Goal: Book appointment/travel/reservation

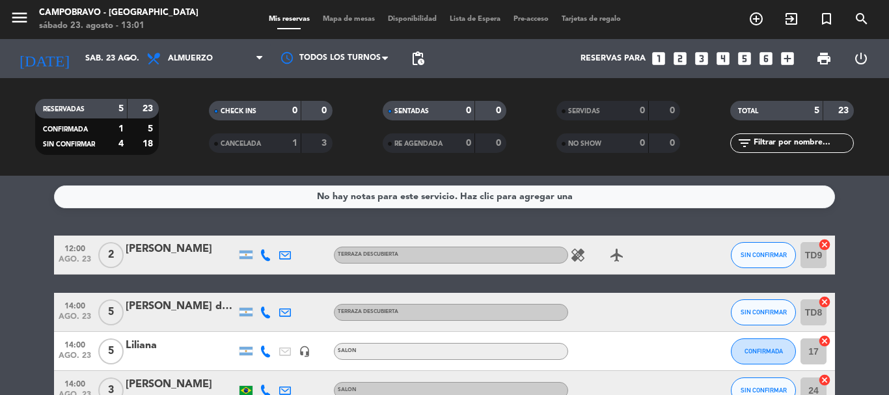
click at [726, 59] on icon "looks_4" at bounding box center [723, 58] width 17 height 17
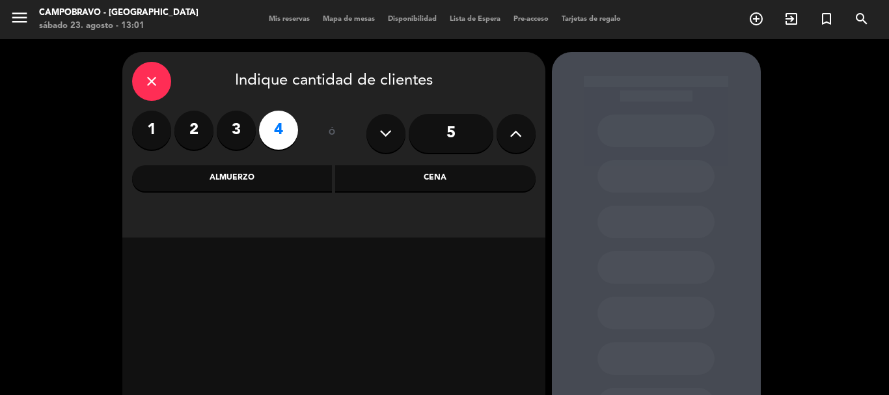
click at [403, 180] on div "Cena" at bounding box center [435, 178] width 201 height 26
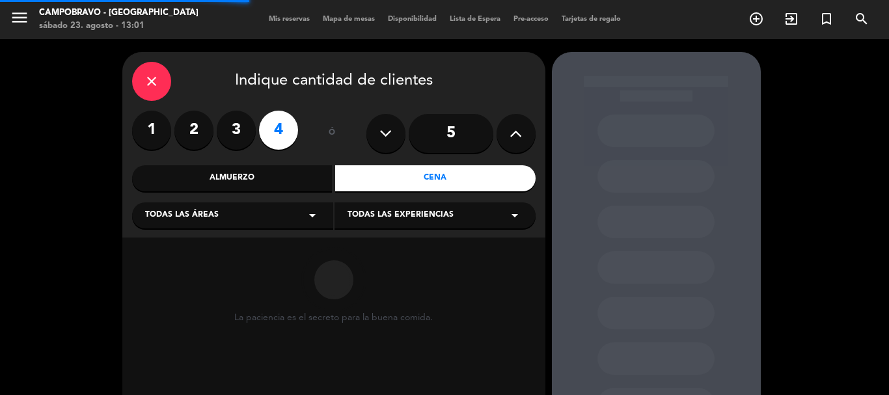
drag, startPoint x: 400, startPoint y: 219, endPoint x: 391, endPoint y: 227, distance: 12.5
click at [400, 220] on span "Todas las experiencias" at bounding box center [401, 215] width 106 height 13
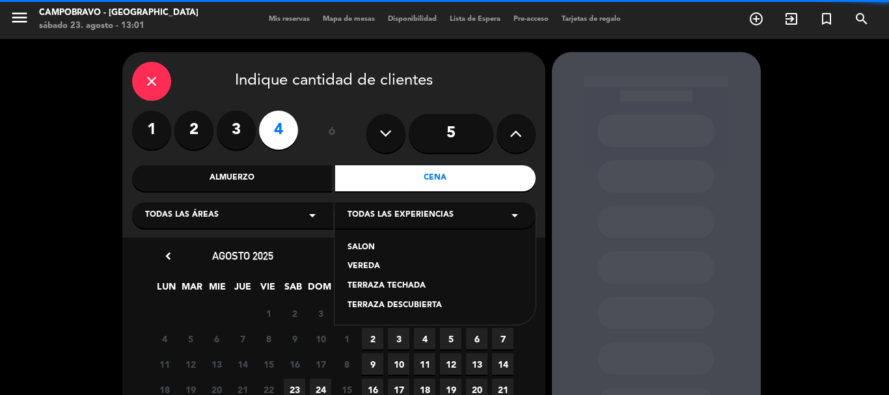
click at [352, 242] on div "SALON" at bounding box center [435, 248] width 175 height 13
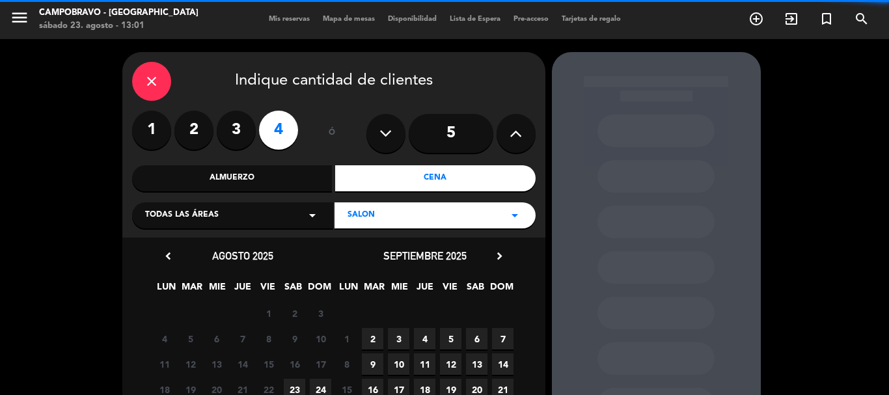
scroll to position [130, 0]
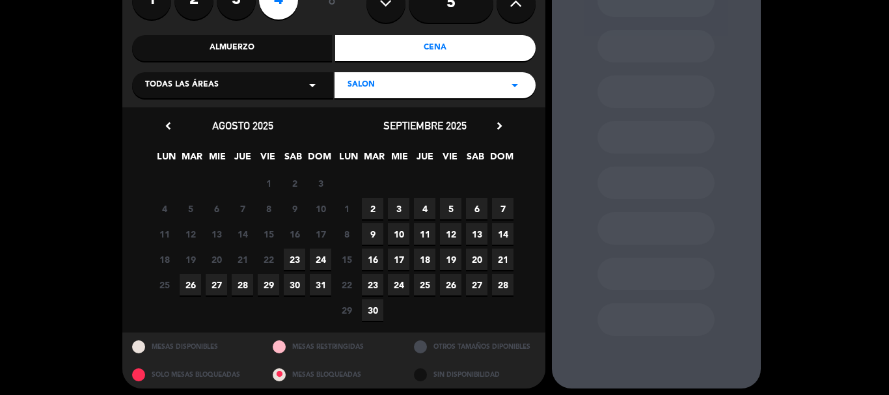
click at [298, 258] on span "23" at bounding box center [294, 259] width 21 height 21
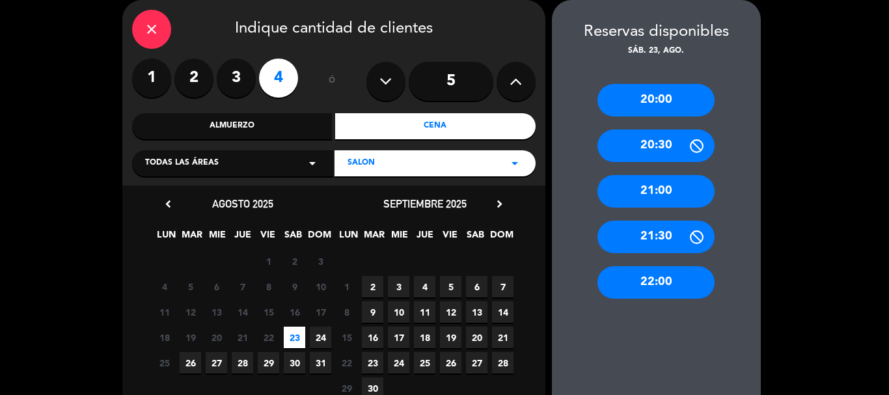
click at [635, 99] on div "20:00" at bounding box center [656, 100] width 117 height 33
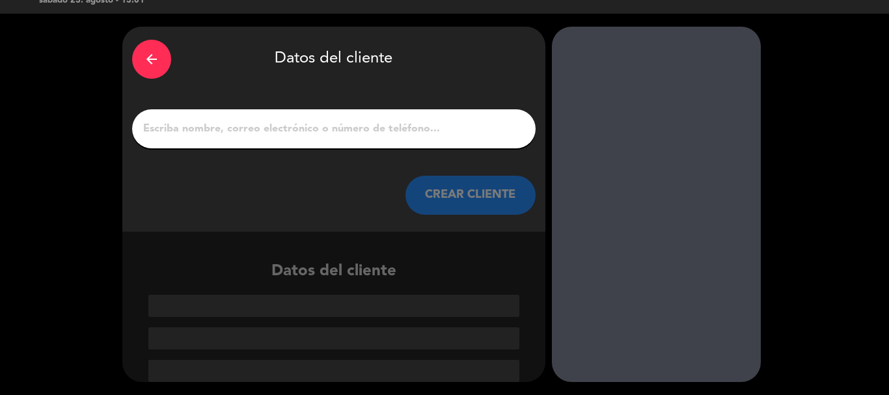
click at [428, 126] on input "1" at bounding box center [334, 129] width 384 height 18
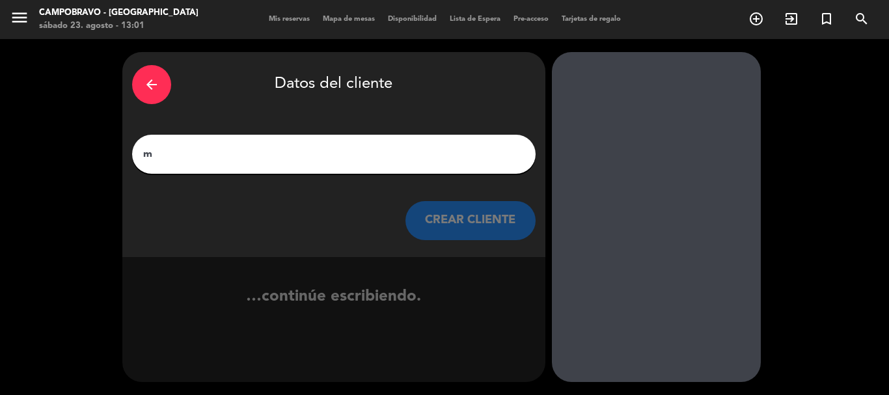
scroll to position [0, 0]
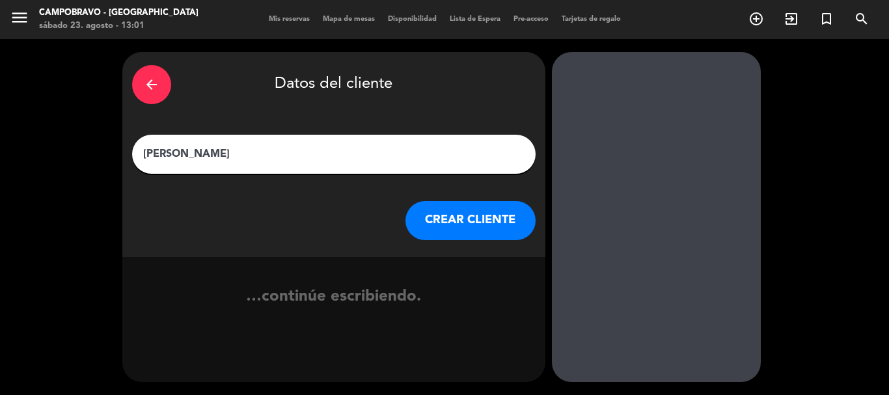
type input "[PERSON_NAME]"
click at [488, 221] on button "CREAR CLIENTE" at bounding box center [471, 220] width 130 height 39
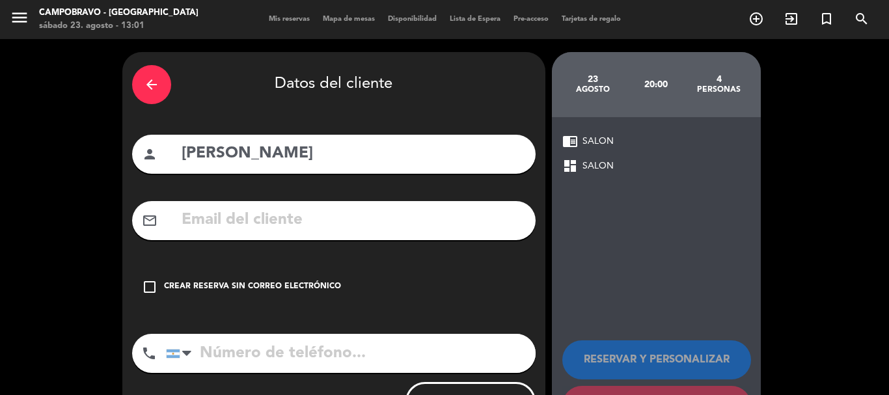
click at [406, 361] on input "tel" at bounding box center [351, 353] width 370 height 39
type input "1169321001"
click at [309, 297] on div "check_box_outline_blank Crear reserva sin correo electrónico" at bounding box center [334, 287] width 404 height 39
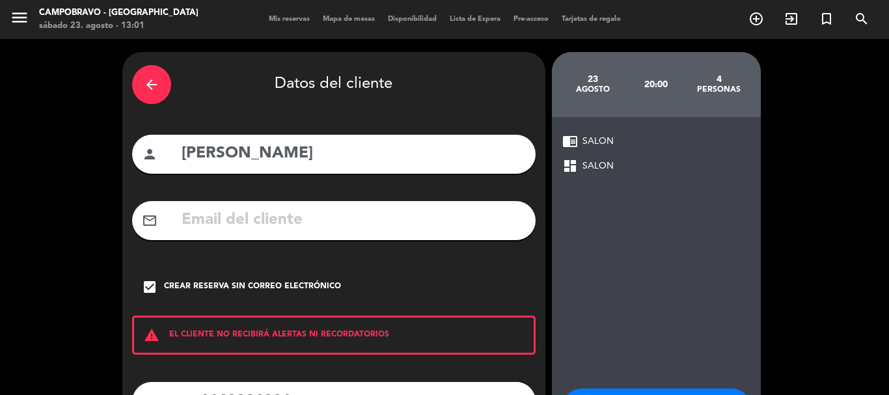
scroll to position [107, 0]
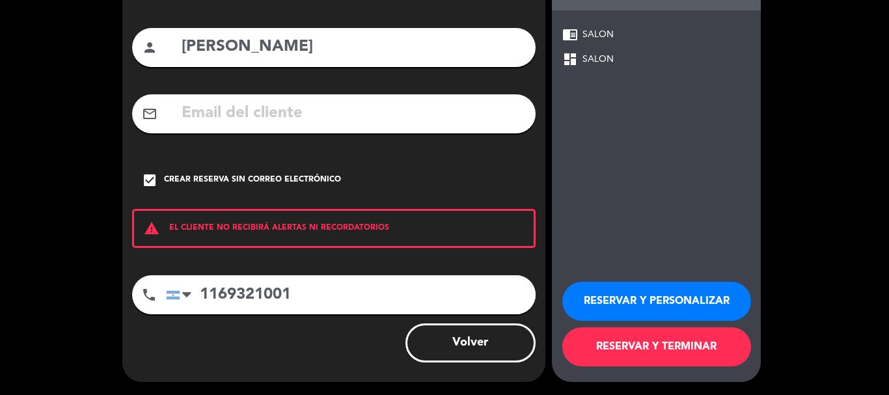
click at [631, 299] on button "RESERVAR Y PERSONALIZAR" at bounding box center [656, 301] width 189 height 39
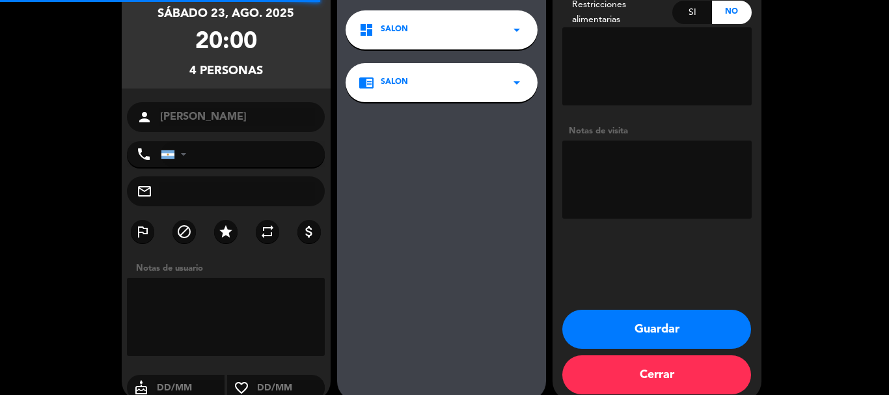
type input "[PHONE_NUMBER]"
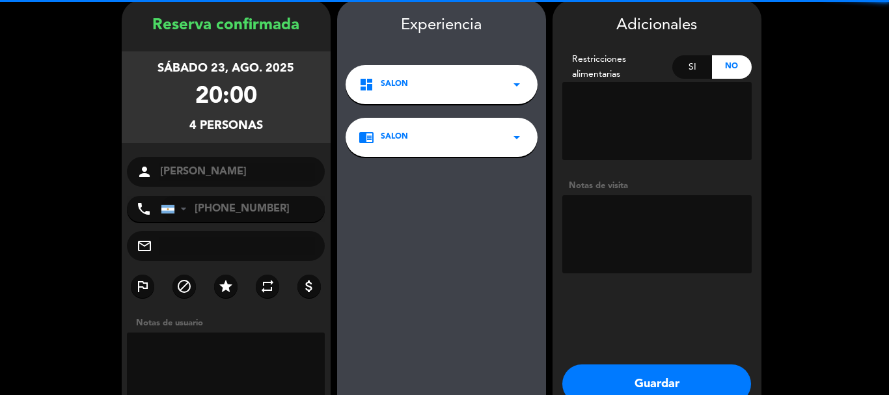
scroll to position [126, 0]
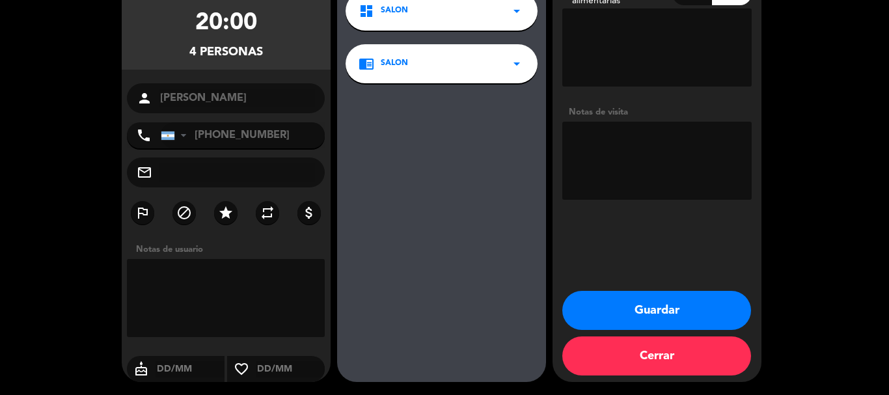
click at [620, 141] on textarea at bounding box center [656, 161] width 189 height 78
type textarea "Cerca de la ventana"
click at [626, 295] on button "Guardar" at bounding box center [656, 310] width 189 height 39
